Goal: Task Accomplishment & Management: Complete application form

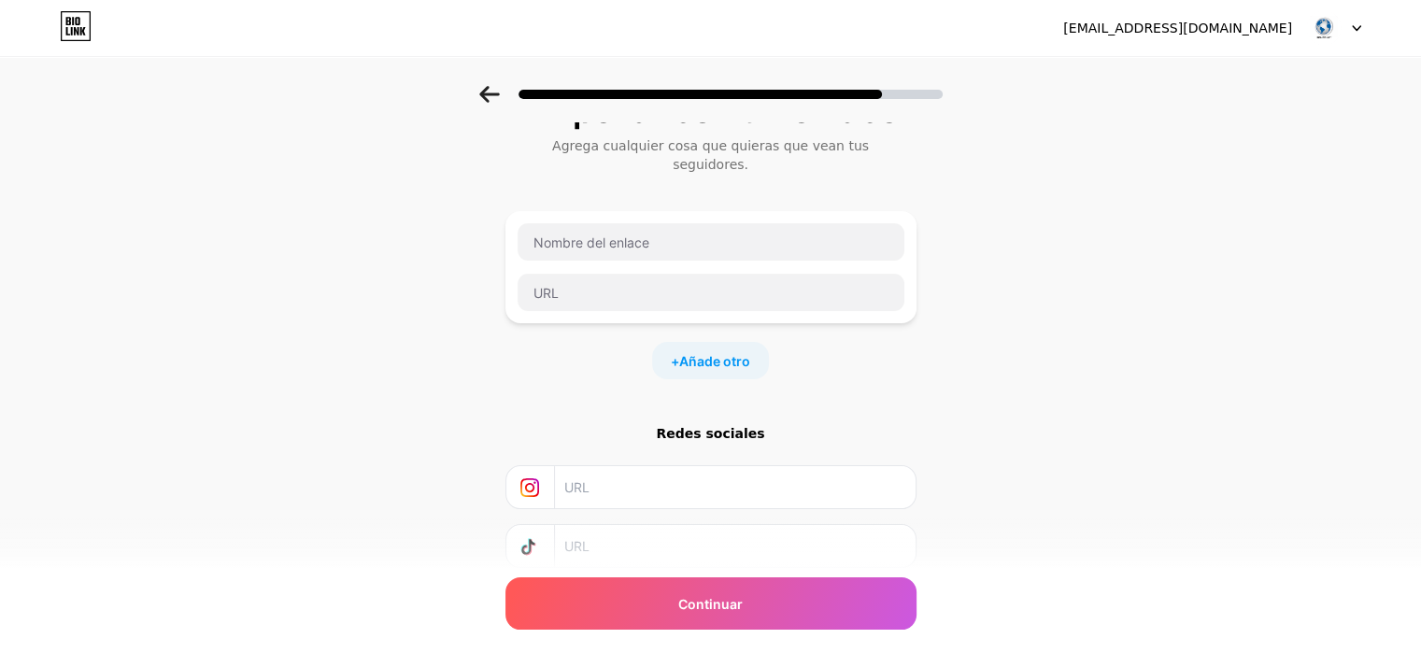
scroll to position [93, 0]
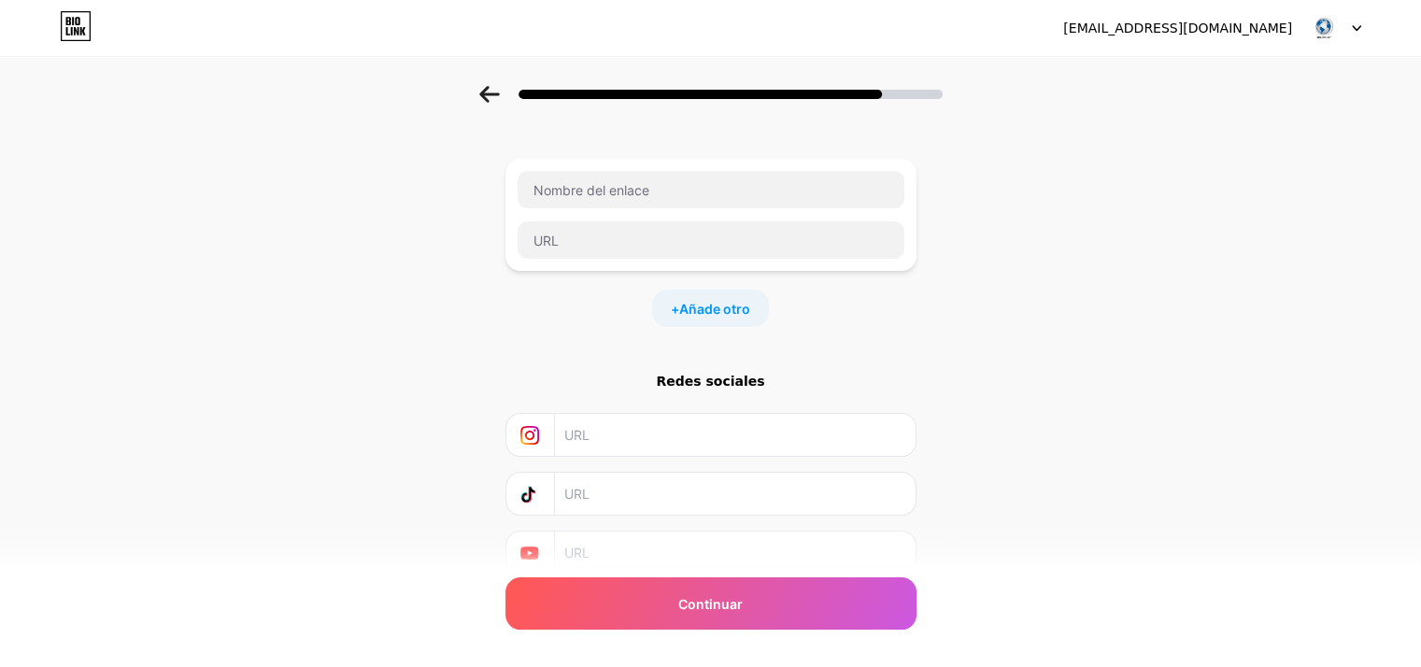
paste input "[URL][DOMAIN_NAME]"
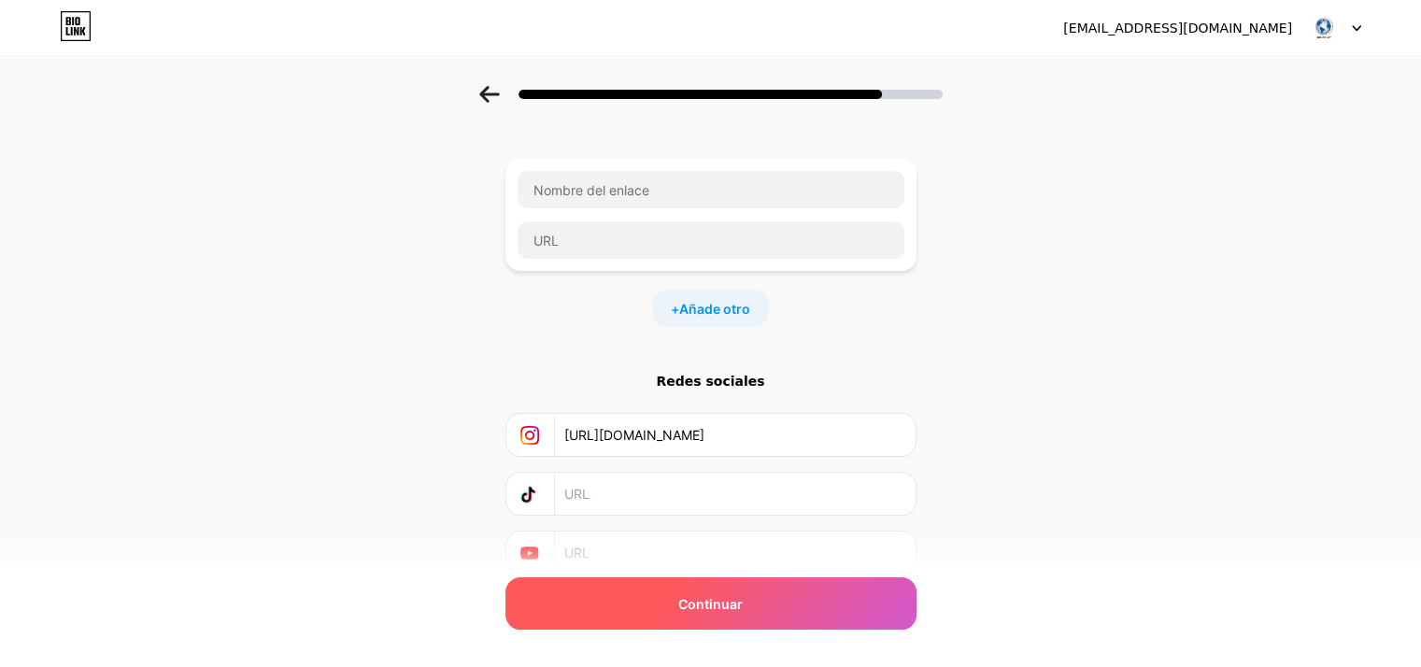
type input "[URL][DOMAIN_NAME]"
click at [718, 618] on div "Continuar" at bounding box center [710, 603] width 411 height 52
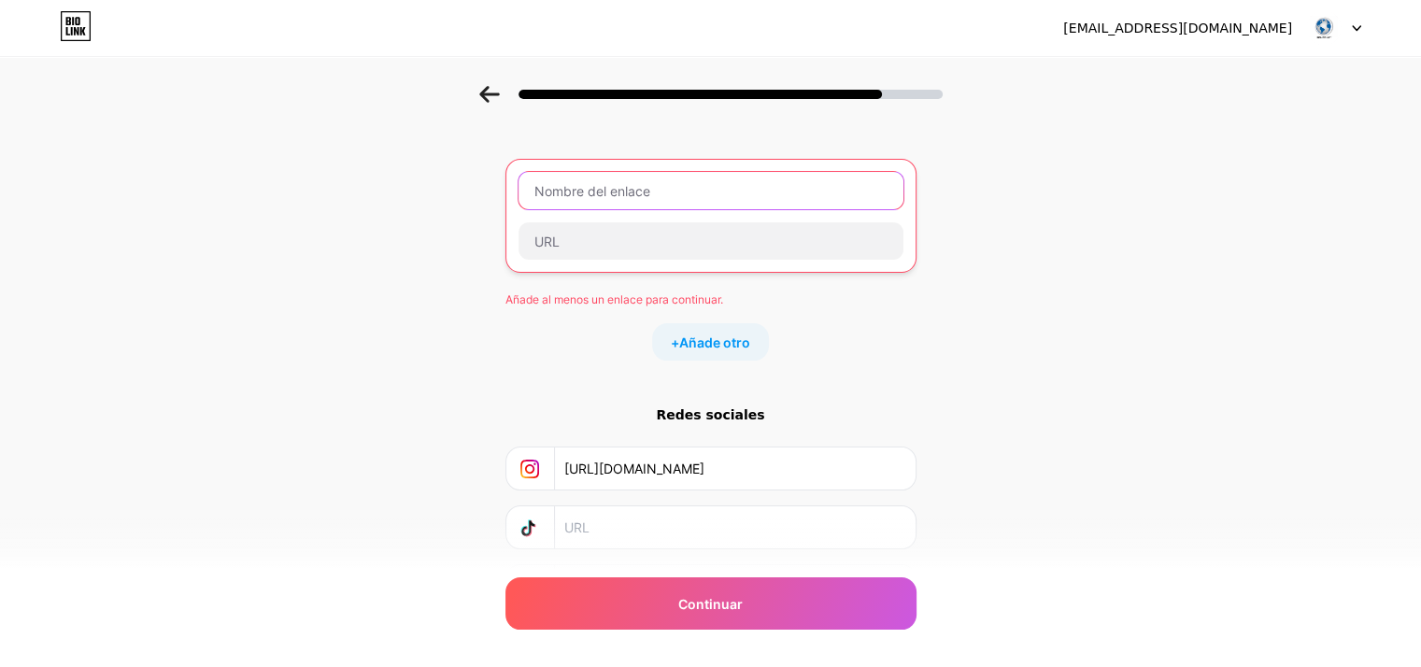
click at [582, 172] on input "text" at bounding box center [710, 190] width 385 height 37
click at [348, 234] on div "Empezar con un enlace Agrega cualquier cosa que quieras que vean tus seguidores…" at bounding box center [710, 347] width 1421 height 709
click at [443, 348] on div "Empezar con un enlace Agrega cualquier cosa que quieras que vean tus seguidores…" at bounding box center [710, 347] width 1421 height 709
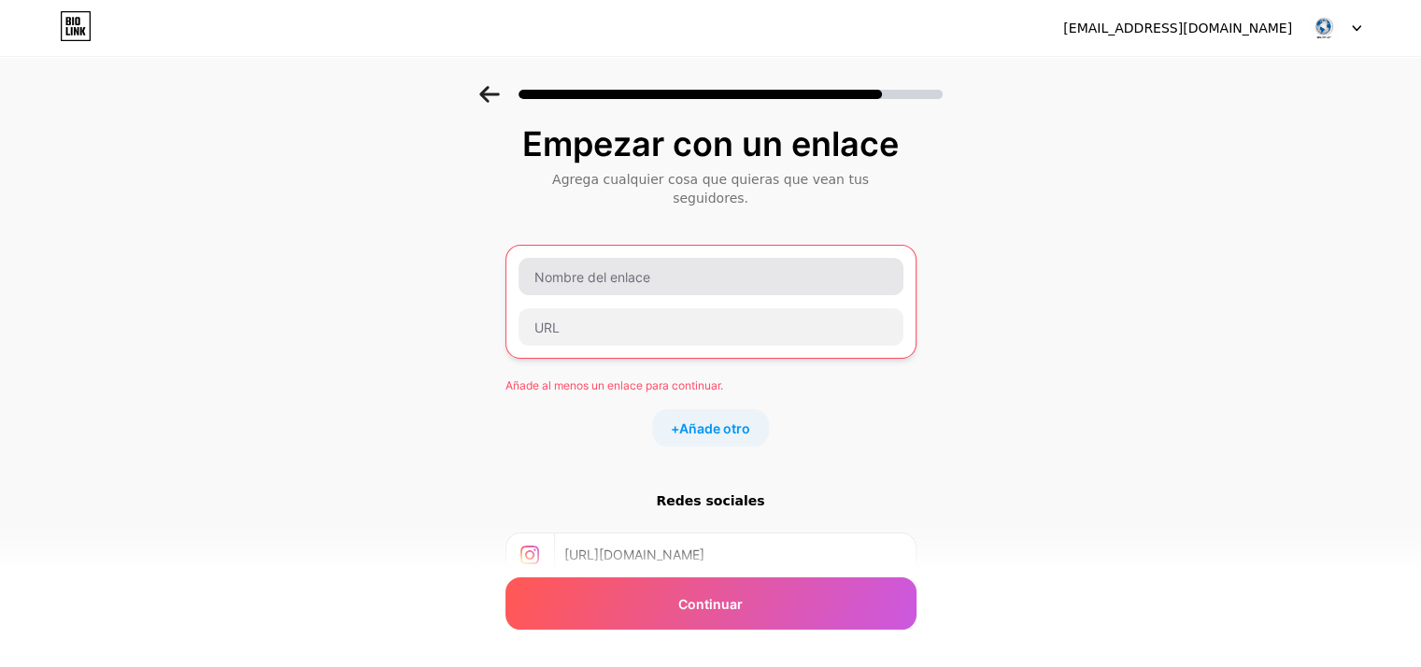
scroll to position [0, 0]
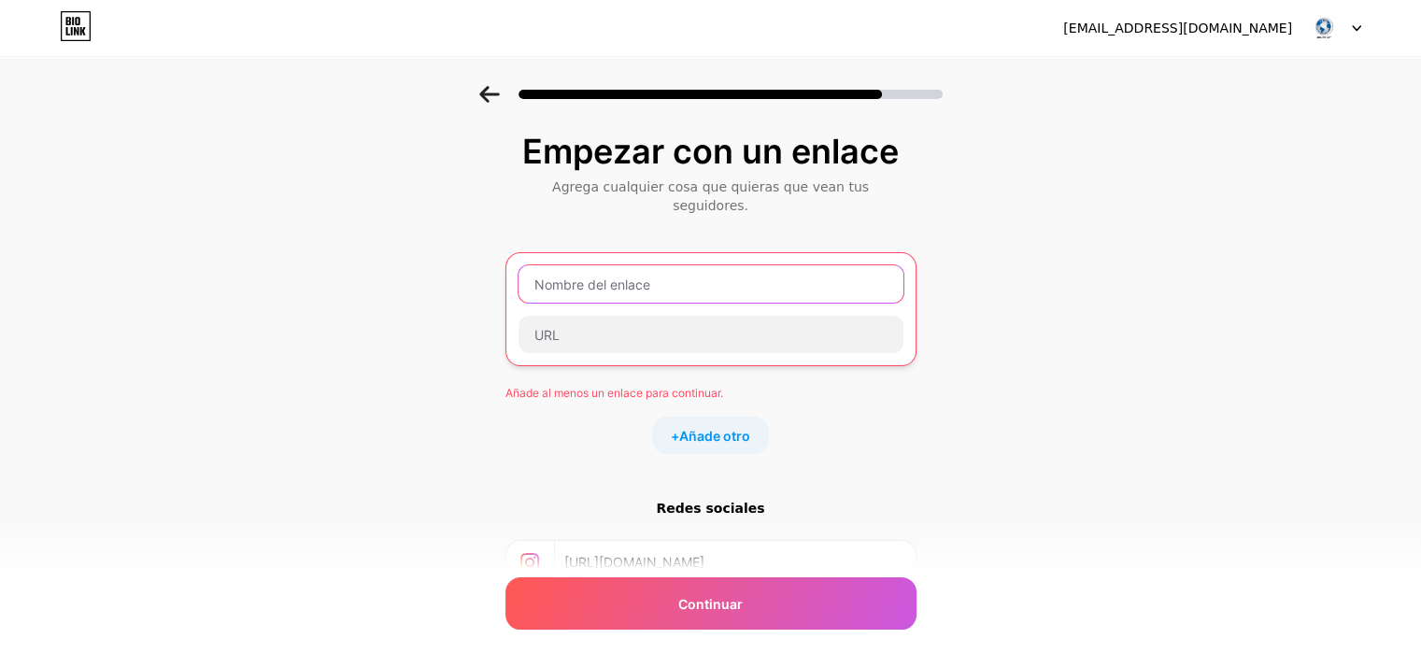
click at [617, 281] on input "text" at bounding box center [710, 283] width 385 height 37
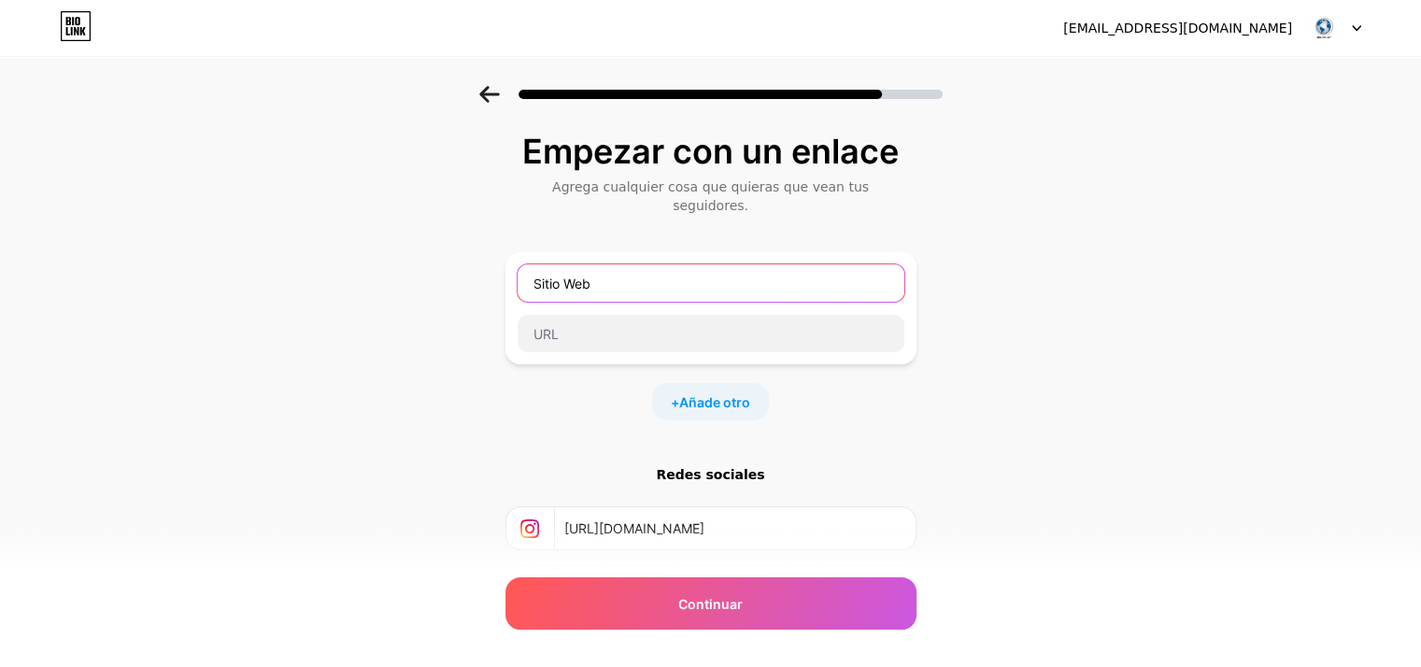
type input "Sitio Web"
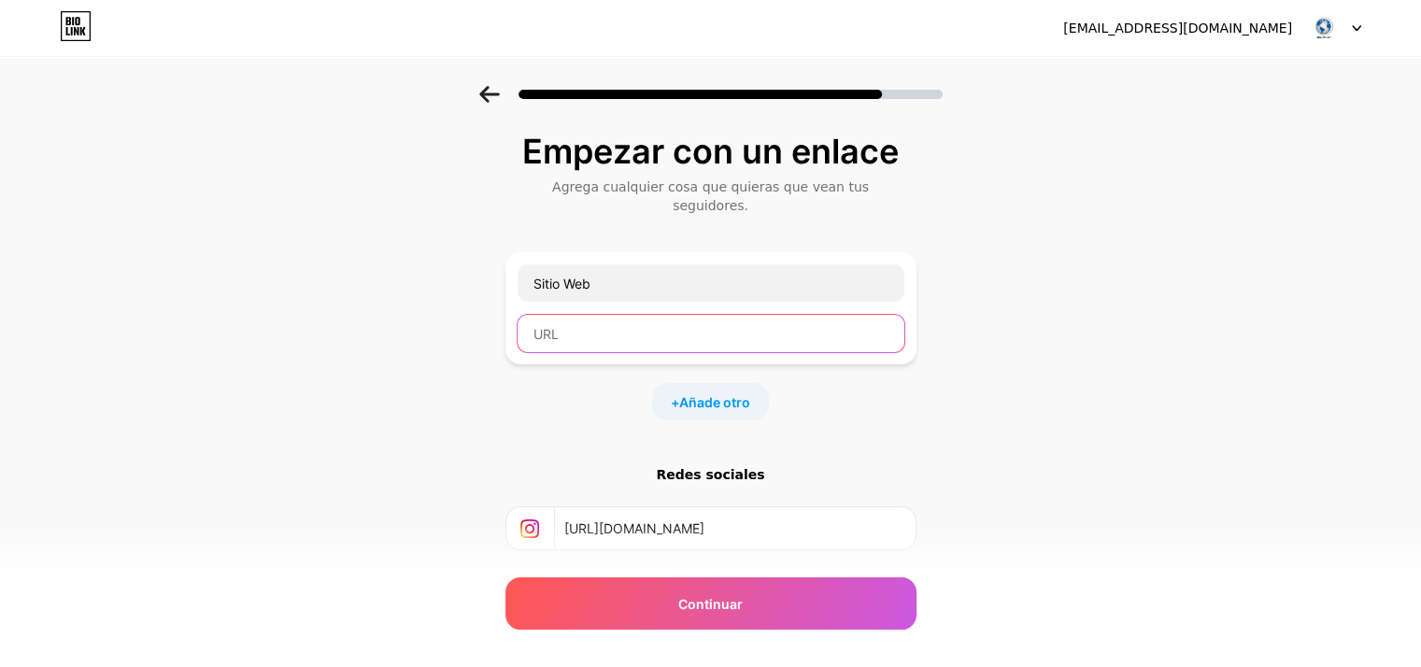
click at [638, 316] on input "text" at bounding box center [710, 333] width 387 height 37
paste input "[URL][DOMAIN_NAME]"
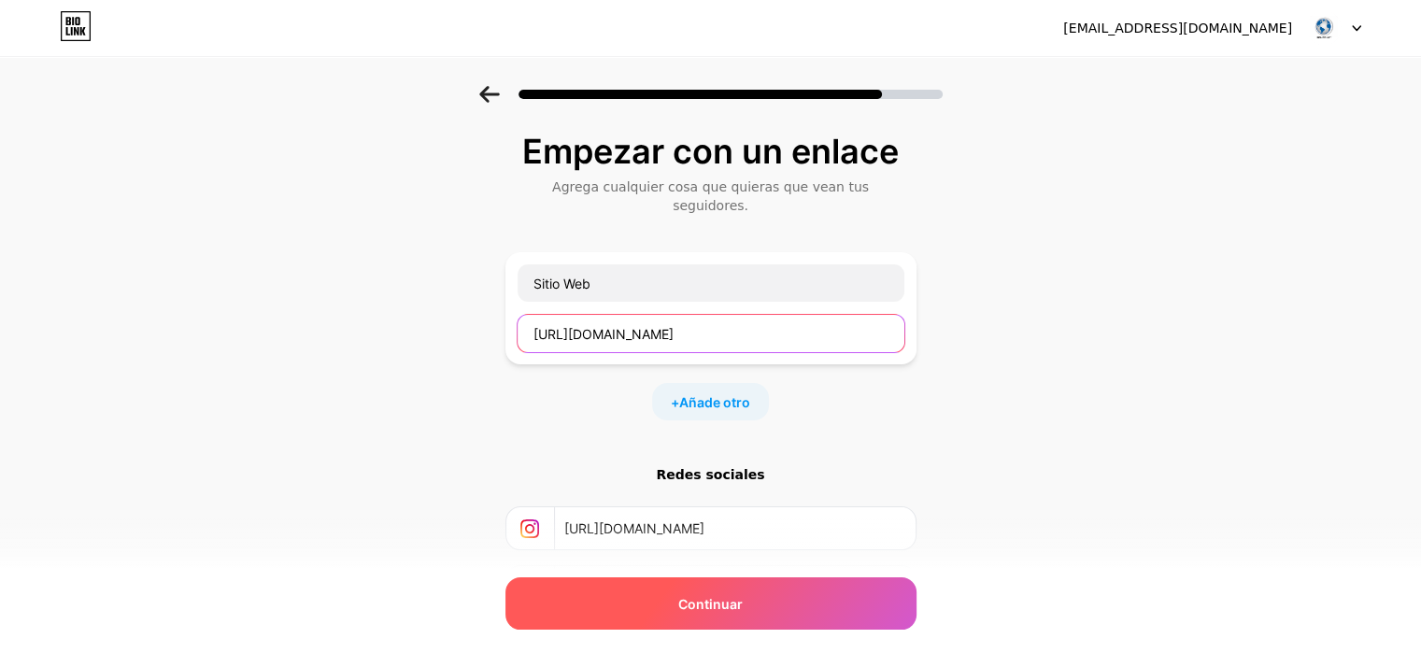
type input "[URL][DOMAIN_NAME]"
click at [751, 604] on div "Continuar" at bounding box center [710, 603] width 411 height 52
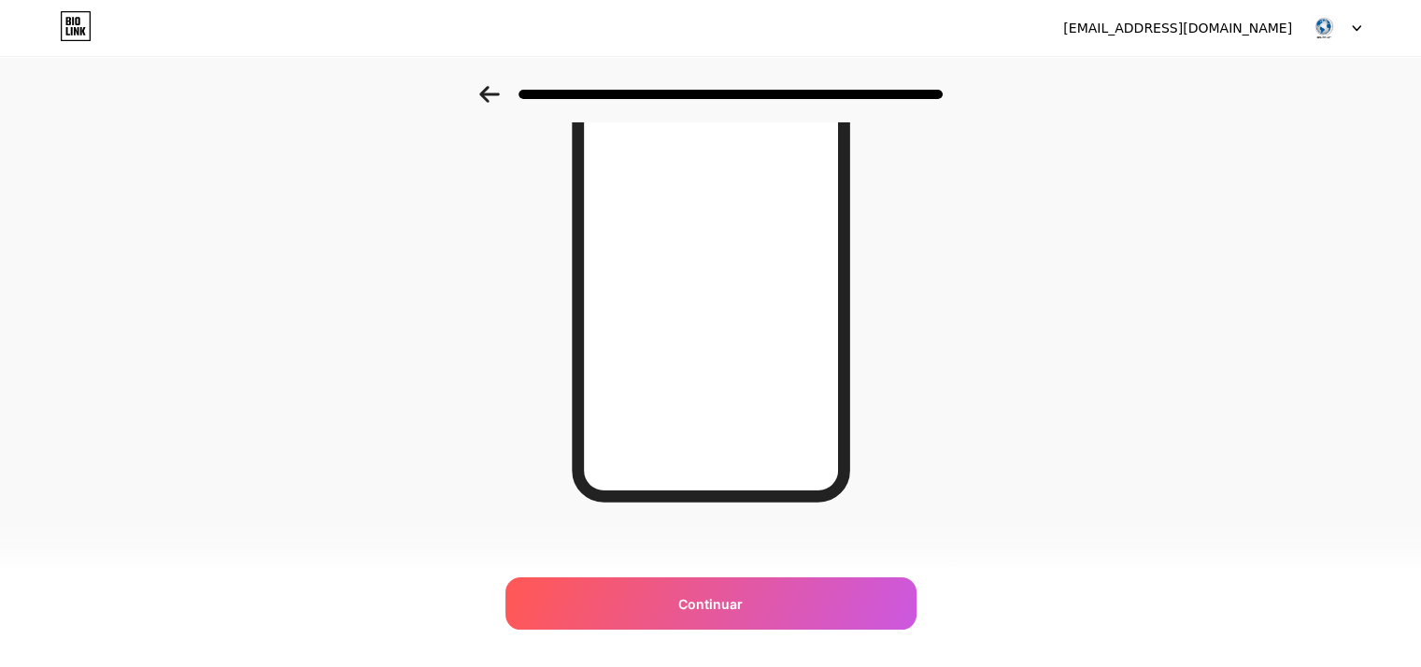
scroll to position [271, 0]
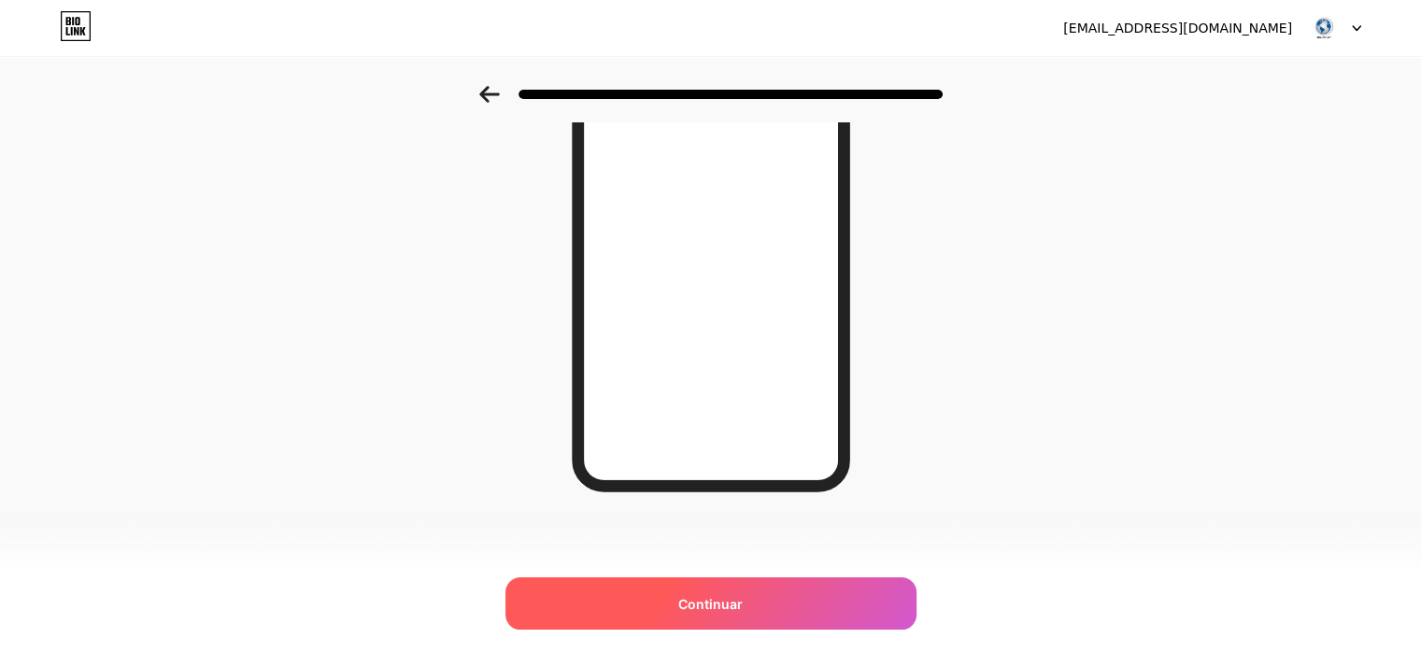
click at [676, 590] on div "Continuar" at bounding box center [710, 603] width 411 height 52
